Goal: Transaction & Acquisition: Book appointment/travel/reservation

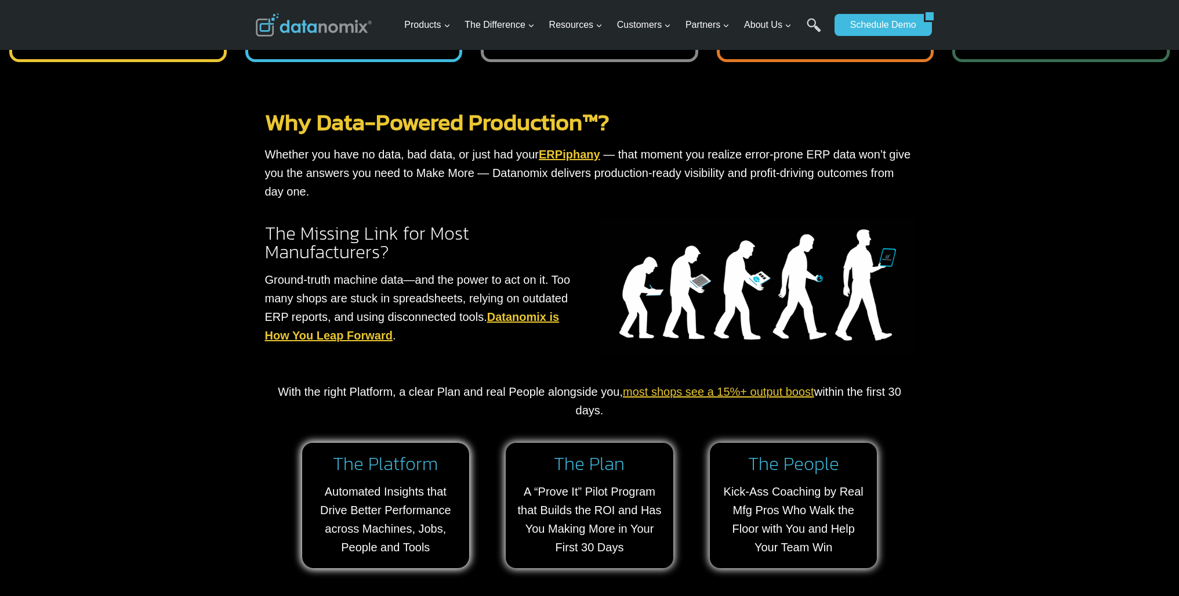
scroll to position [773, 0]
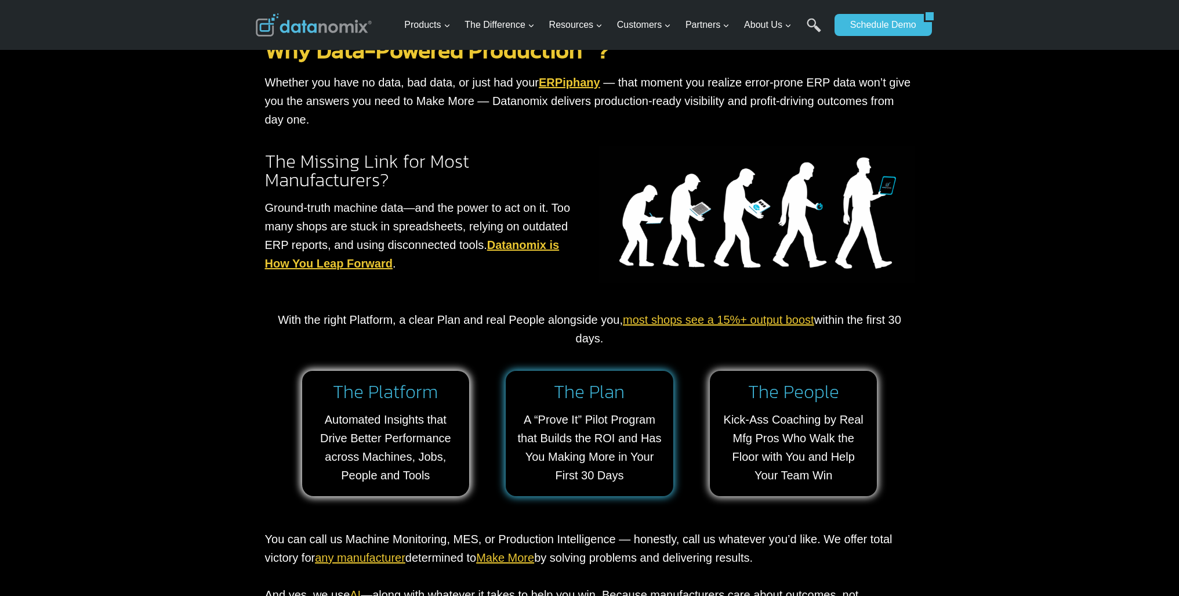
drag, startPoint x: 545, startPoint y: 469, endPoint x: 538, endPoint y: 466, distance: 7.5
click at [545, 469] on link at bounding box center [590, 433] width 168 height 125
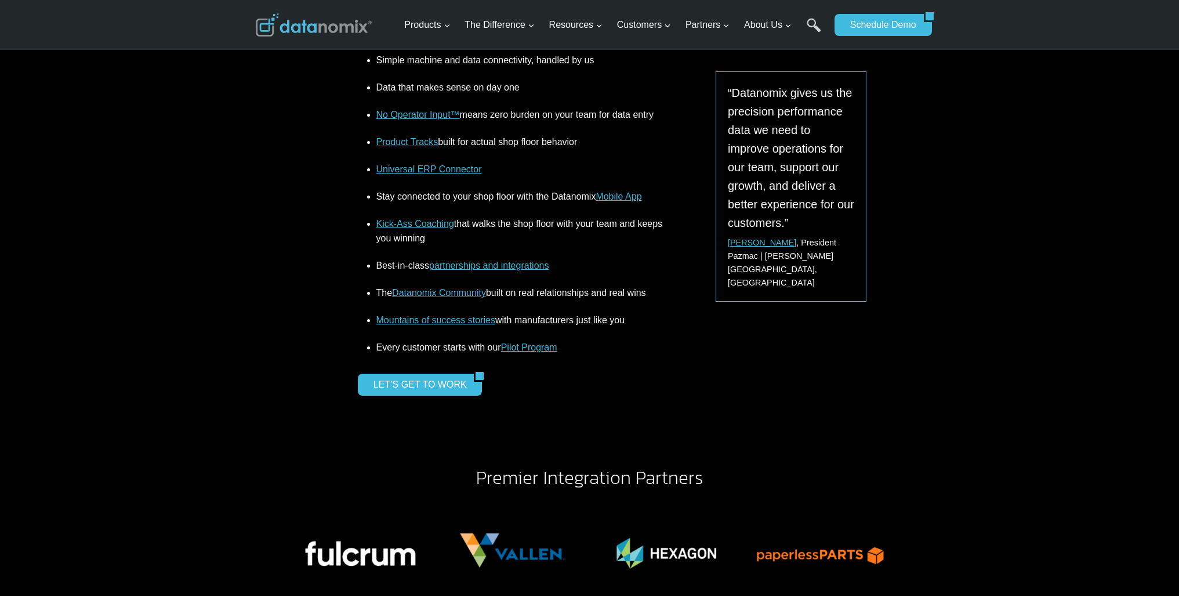
scroll to position [1779, 0]
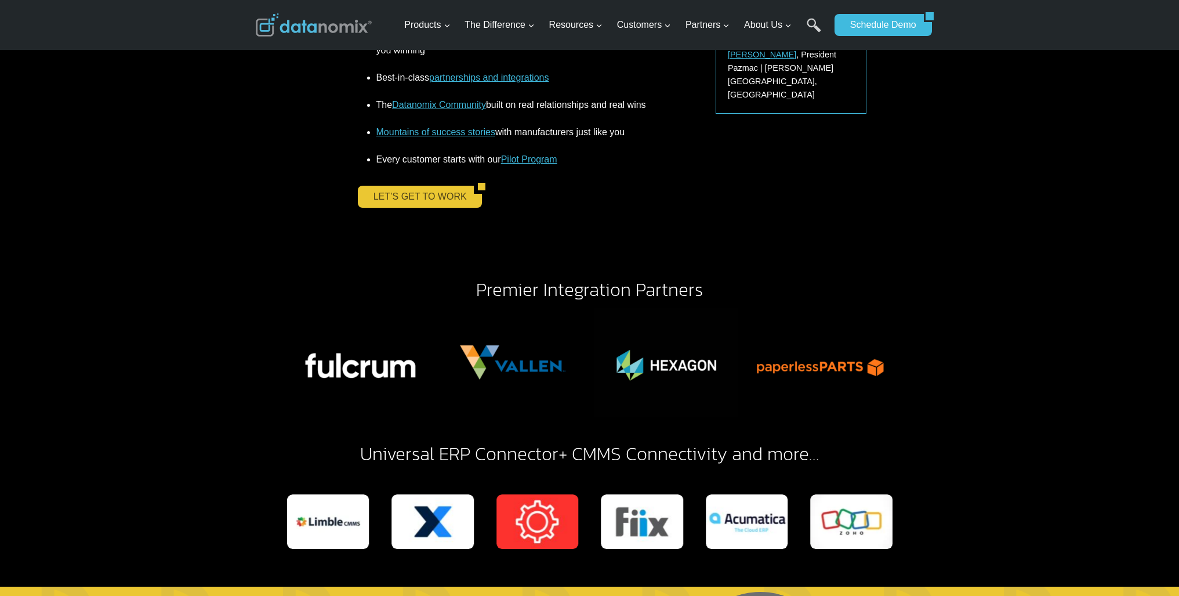
drag, startPoint x: 379, startPoint y: 195, endPoint x: 372, endPoint y: 194, distance: 7.0
click at [379, 195] on link "LET’S GET TO WORK" at bounding box center [416, 197] width 117 height 22
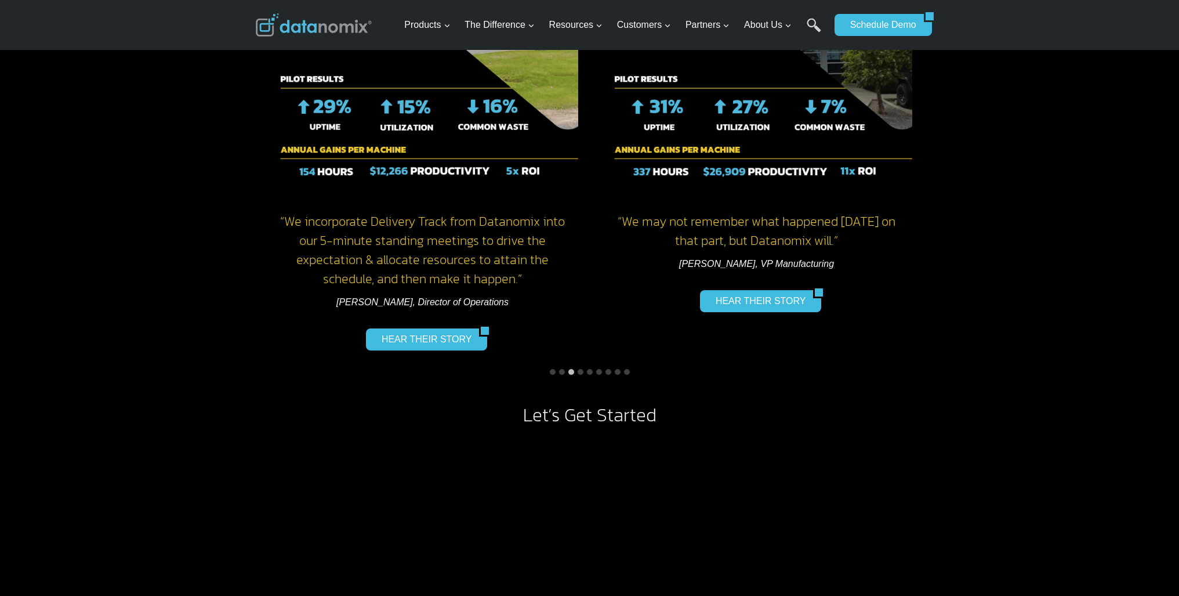
scroll to position [928, 0]
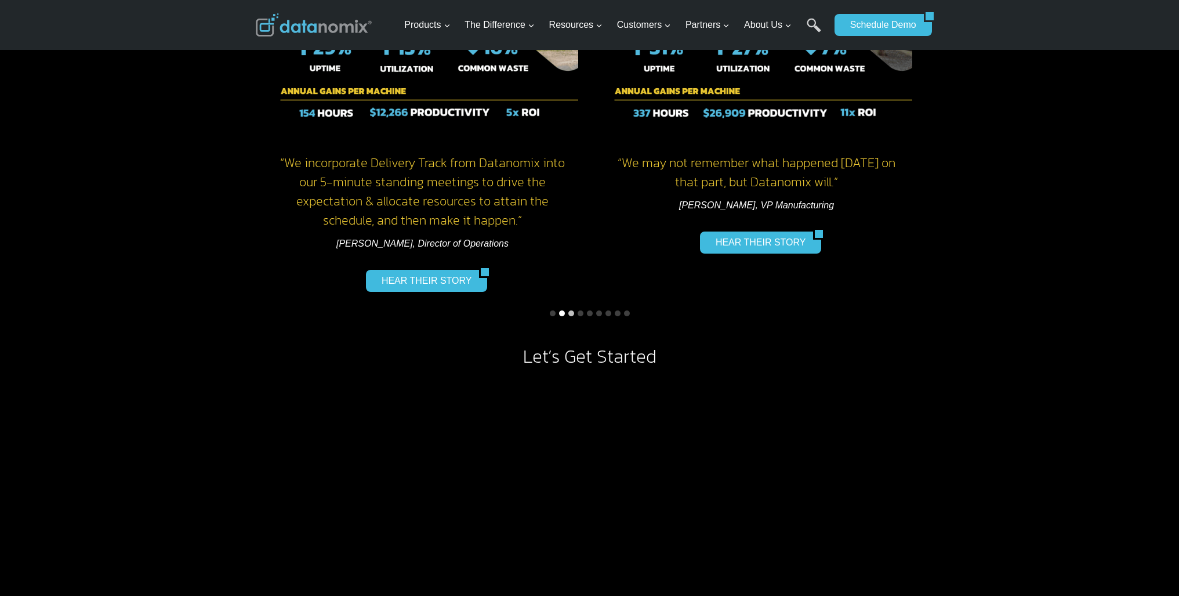
click at [563, 310] on button "Go to slide 2" at bounding box center [562, 313] width 6 height 6
